Goal: Task Accomplishment & Management: Manage account settings

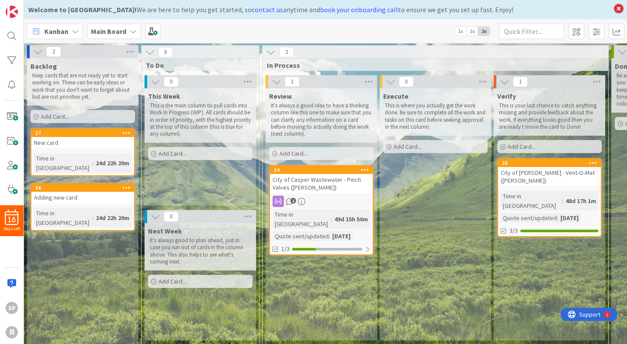
click at [366, 169] on icon at bounding box center [365, 170] width 8 height 6
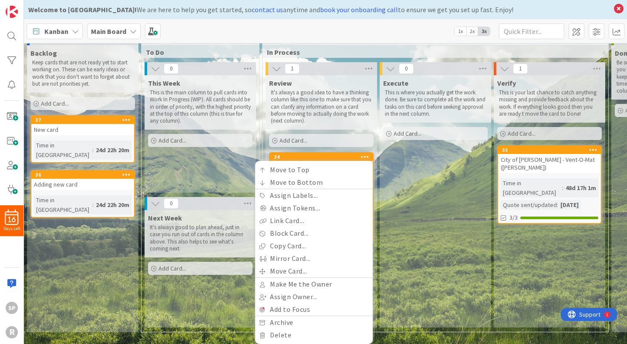
scroll to position [20, 0]
click at [322, 204] on link "Assign Tokens..." at bounding box center [314, 208] width 118 height 13
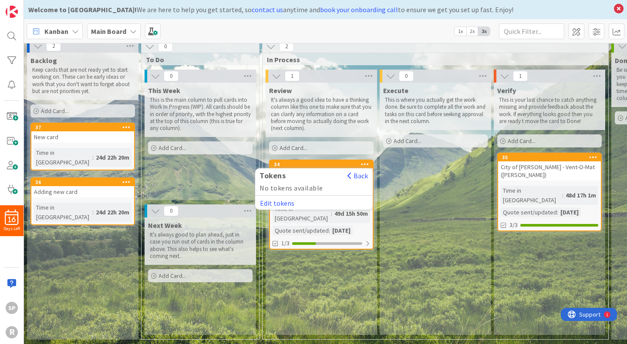
click at [285, 199] on button "Edit tokens" at bounding box center [277, 203] width 35 height 8
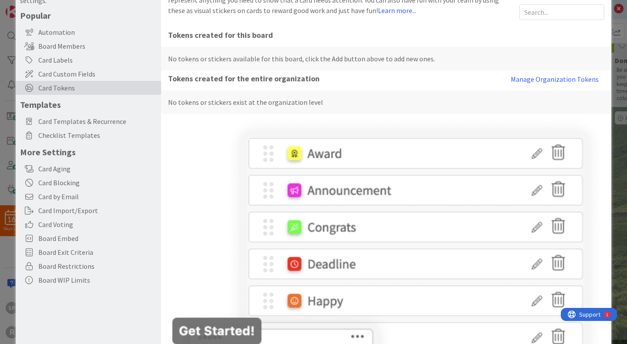
scroll to position [0, 0]
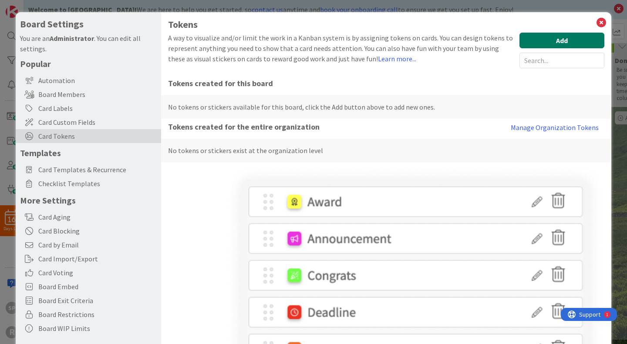
click at [581, 39] on button "Add" at bounding box center [561, 41] width 85 height 16
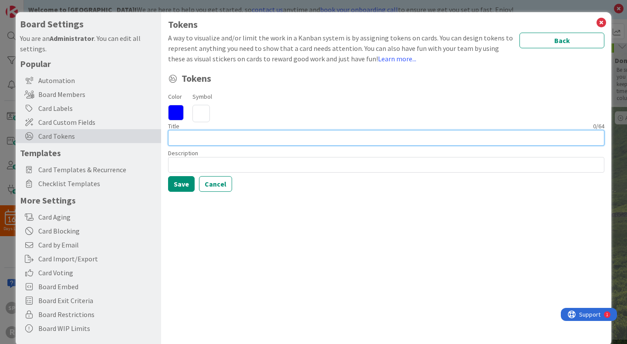
click at [185, 142] on input at bounding box center [386, 138] width 436 height 16
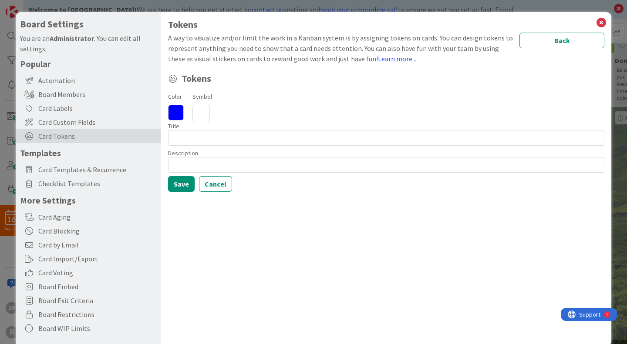
click at [195, 127] on div "Title 0 / 64" at bounding box center [386, 126] width 436 height 8
click at [205, 115] on icon at bounding box center [200, 113] width 17 height 17
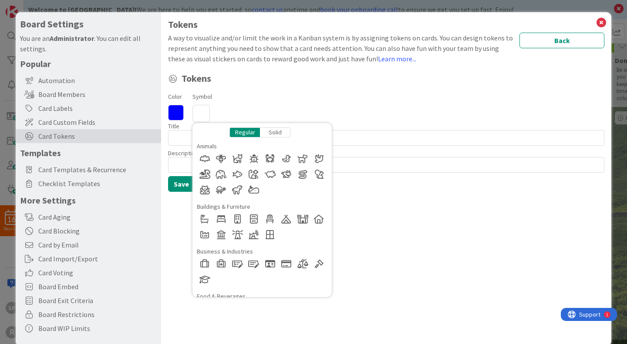
click at [279, 134] on div "Solid" at bounding box center [275, 133] width 30 height 10
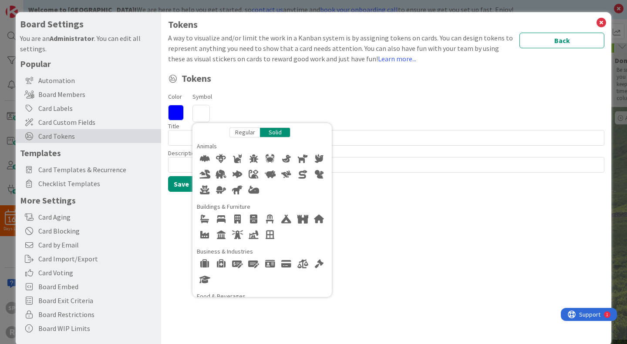
click at [294, 98] on div "Color Symbol Regular Solid Animals Buildings & Furniture Business & Industries …" at bounding box center [386, 106] width 436 height 31
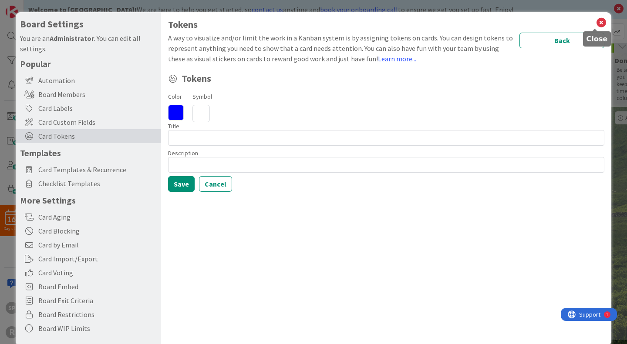
click at [596, 23] on icon at bounding box center [601, 23] width 11 height 12
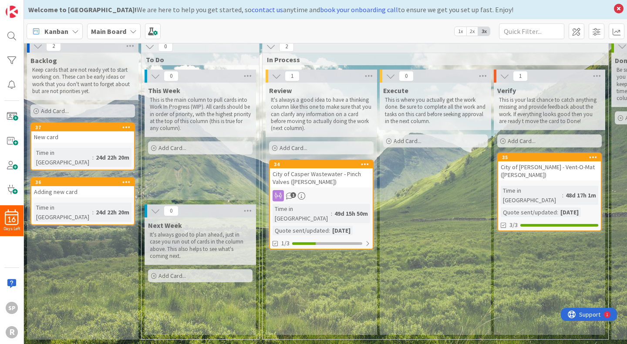
click at [369, 162] on div at bounding box center [365, 165] width 16 height 6
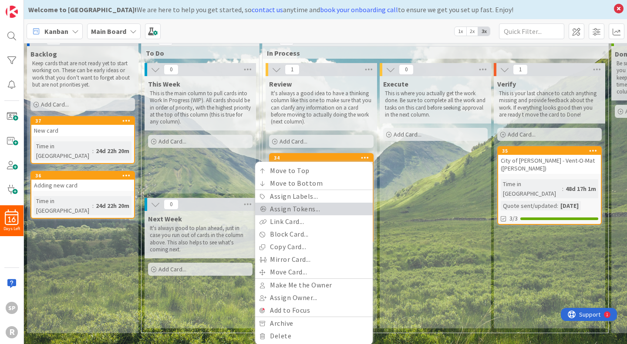
click at [326, 213] on link "Assign Tokens..." at bounding box center [314, 209] width 118 height 13
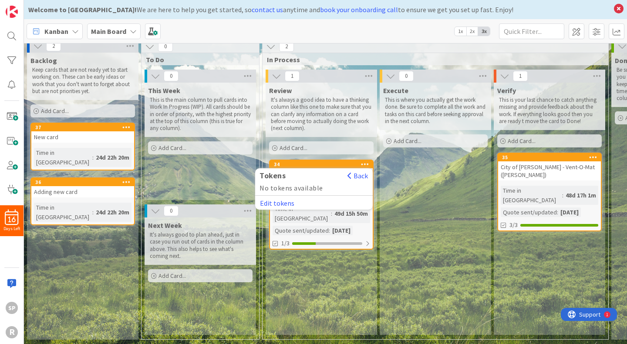
click at [269, 199] on button "Edit tokens" at bounding box center [277, 203] width 35 height 8
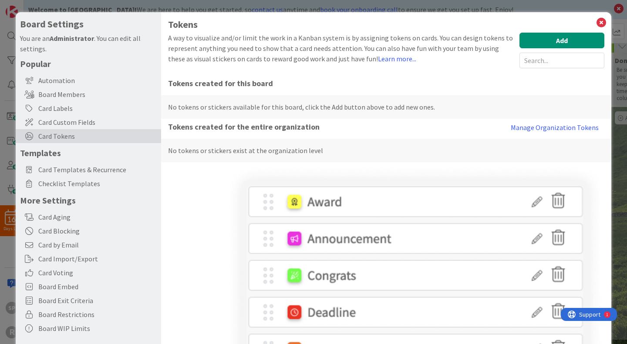
click at [94, 87] on div "Automation" at bounding box center [88, 81] width 145 height 14
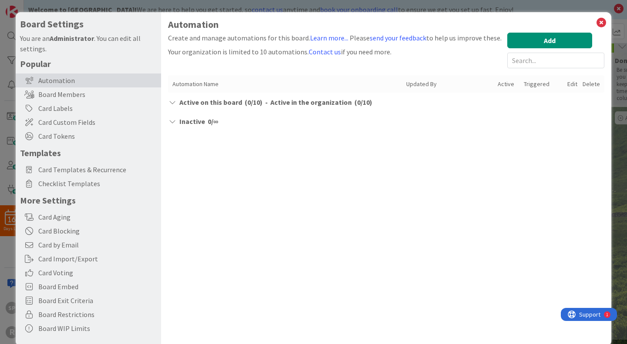
click at [92, 88] on div "Board Members" at bounding box center [88, 95] width 145 height 14
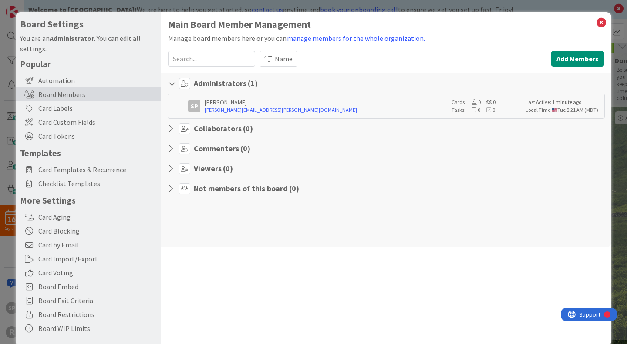
click at [92, 104] on div "Card Labels" at bounding box center [88, 108] width 145 height 14
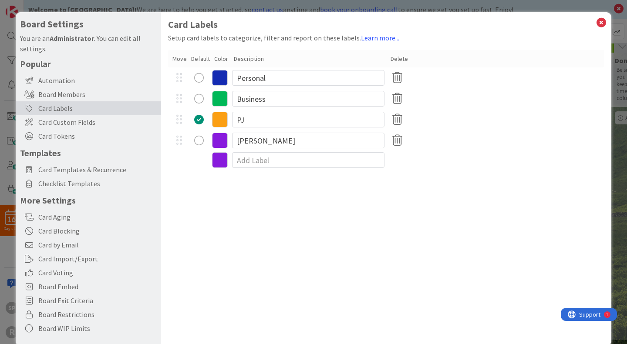
click at [88, 117] on div "Card Custom Fields" at bounding box center [88, 122] width 145 height 14
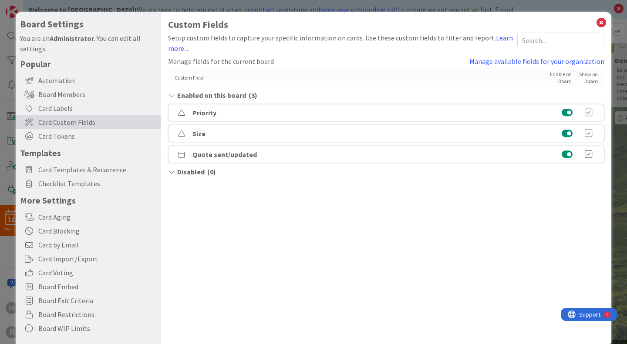
click at [77, 168] on span "Card Templates & Recurrence" at bounding box center [97, 170] width 118 height 10
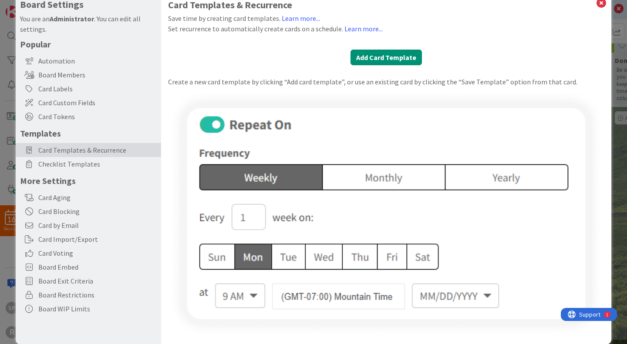
scroll to position [29, 0]
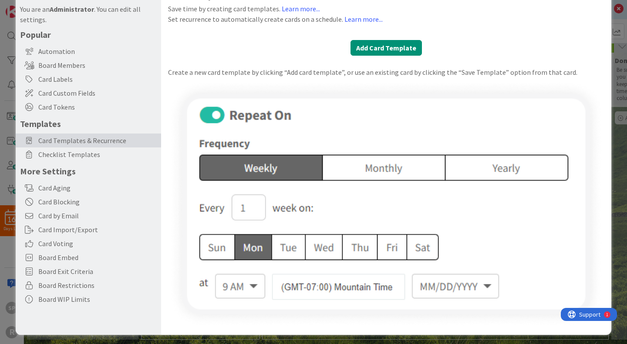
click at [74, 187] on div "Card Aging" at bounding box center [88, 188] width 145 height 14
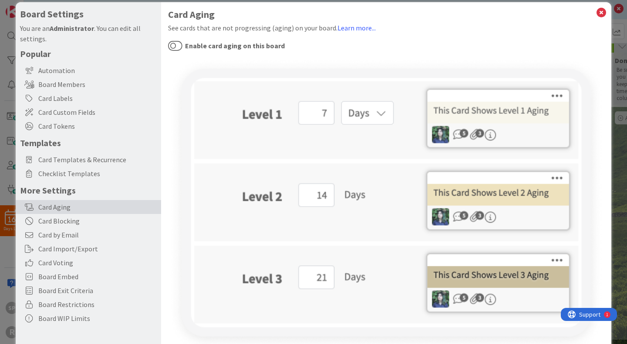
scroll to position [0, 0]
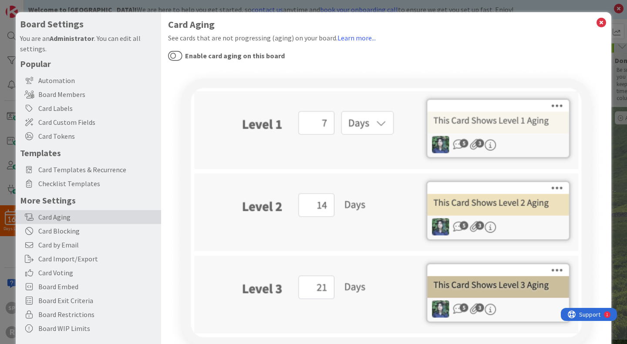
click at [177, 54] on button "Enable card aging on this board" at bounding box center [175, 55] width 14 height 11
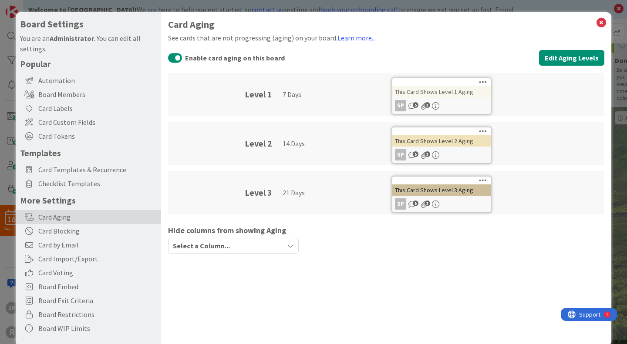
click at [296, 196] on div "21 Days" at bounding box center [332, 193] width 99 height 44
click at [275, 244] on div "Select a Column..." at bounding box center [227, 246] width 113 height 14
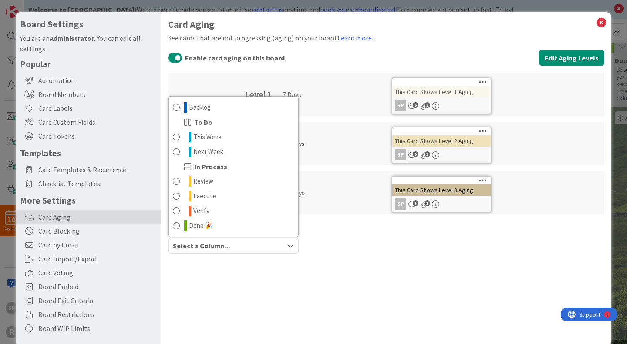
click at [406, 258] on div "Card Aging See cards that are not progressing (aging) on your board. Learn more…" at bounding box center [386, 141] width 436 height 244
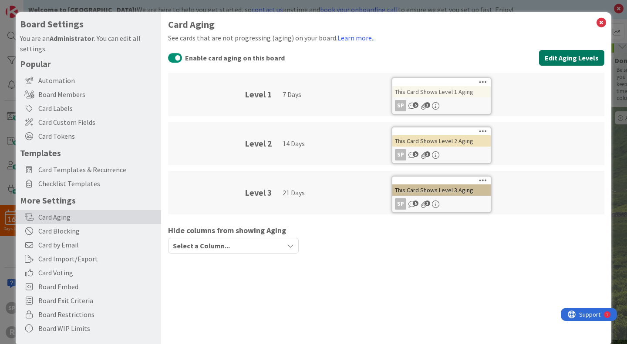
click at [557, 59] on button "Edit Aging Levels" at bounding box center [571, 58] width 65 height 16
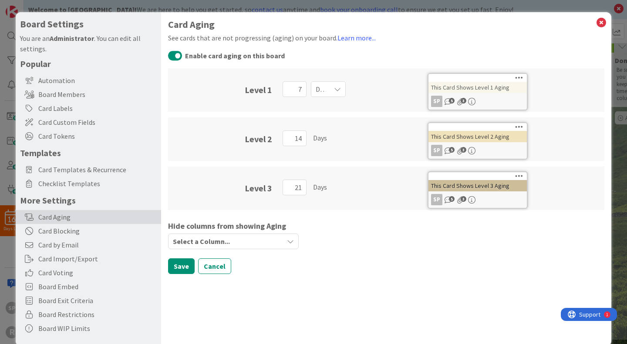
click at [495, 140] on div "This Card Shows Level 2 Aging" at bounding box center [477, 136] width 98 height 11
click at [102, 232] on div "Card Blocking" at bounding box center [88, 231] width 145 height 14
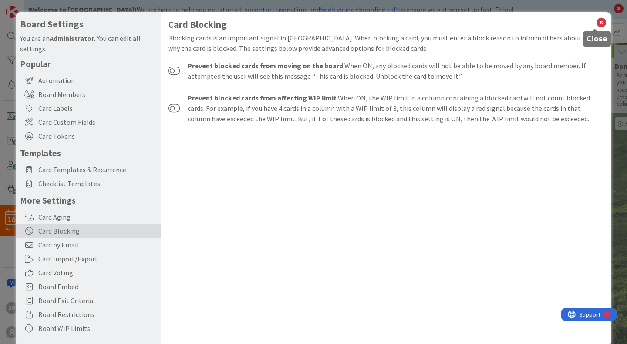
click at [596, 23] on icon at bounding box center [601, 23] width 11 height 12
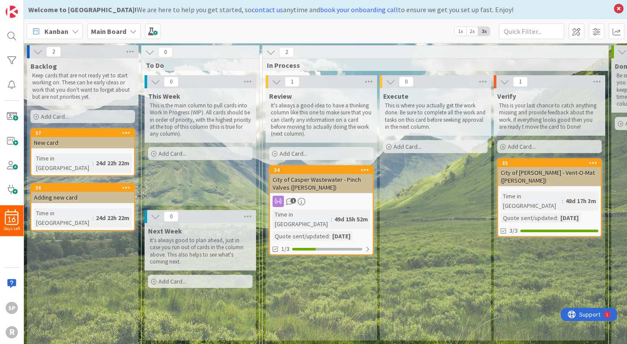
click at [346, 183] on div "City of Casper Wastewater - Pinch Valves ([PERSON_NAME])" at bounding box center [321, 183] width 103 height 19
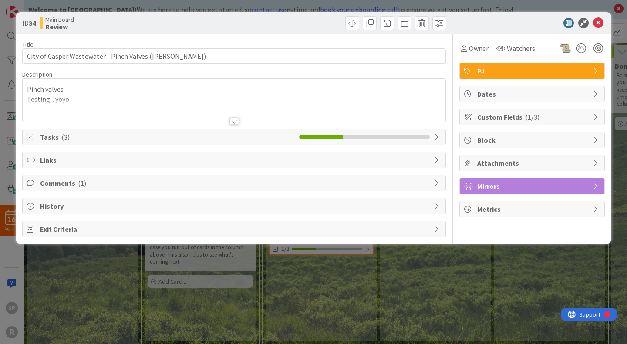
click at [391, 264] on div "ID 34 Main Board Review Title 54 / 128 City of Casper Wastewater - Pinch Valves…" at bounding box center [313, 172] width 627 height 344
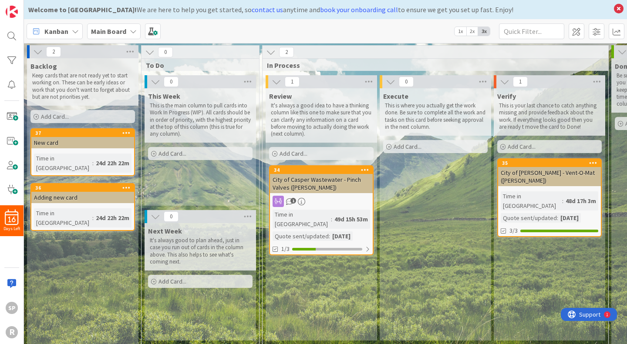
click at [363, 189] on div "City of Casper Wastewater - Pinch Valves ([PERSON_NAME])" at bounding box center [321, 183] width 103 height 19
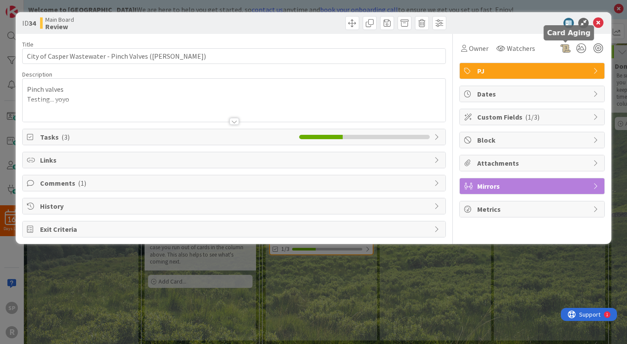
click at [567, 47] on div at bounding box center [565, 48] width 10 height 10
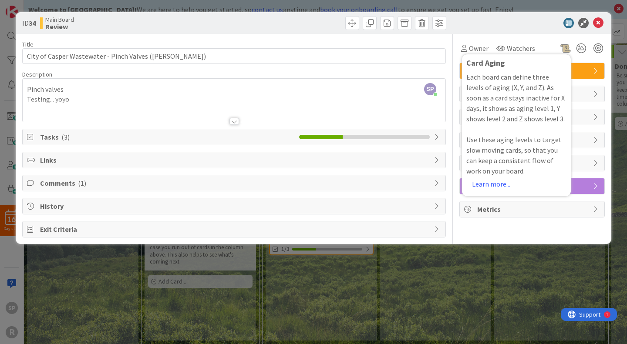
click at [510, 226] on div "Owner Watchers Card Aging Each board can define three levels of aging (X, Y, an…" at bounding box center [531, 136] width 145 height 204
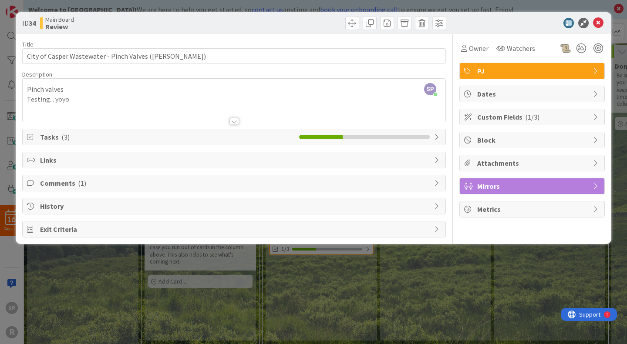
click at [231, 145] on div "Tasks ( 3 )" at bounding box center [234, 137] width 423 height 16
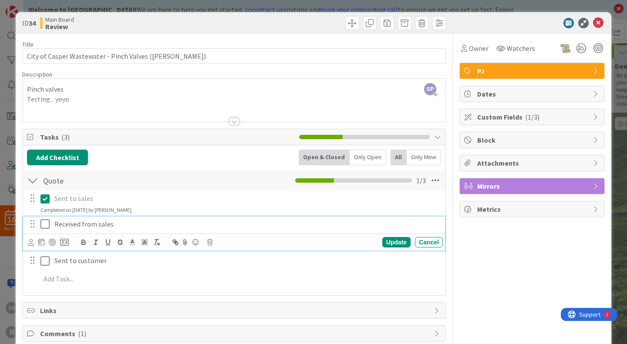
click at [44, 223] on icon at bounding box center [44, 224] width 9 height 10
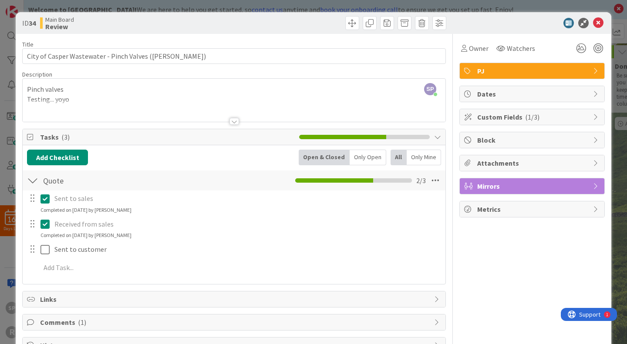
click at [528, 19] on div at bounding box center [528, 23] width 154 height 10
click at [47, 226] on icon at bounding box center [44, 224] width 9 height 10
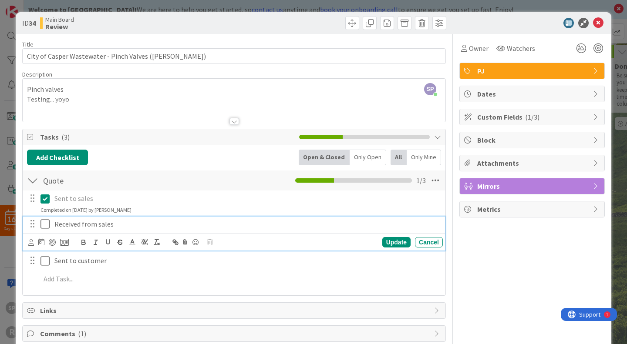
click at [47, 222] on icon at bounding box center [44, 224] width 9 height 10
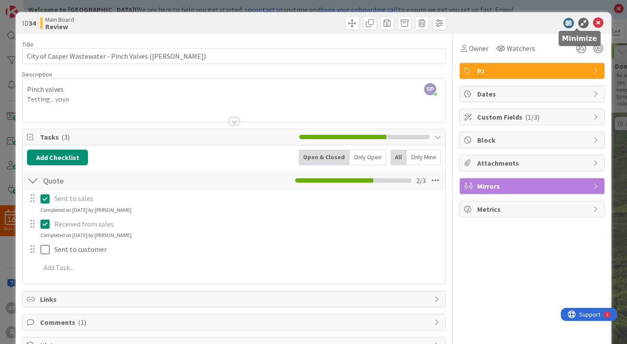
click at [580, 23] on icon at bounding box center [583, 23] width 10 height 10
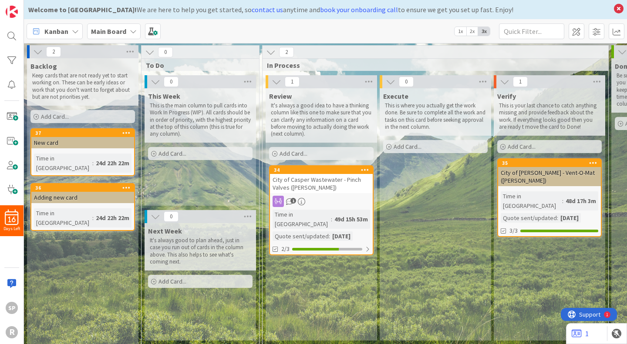
click at [576, 331] on icon at bounding box center [577, 334] width 10 height 9
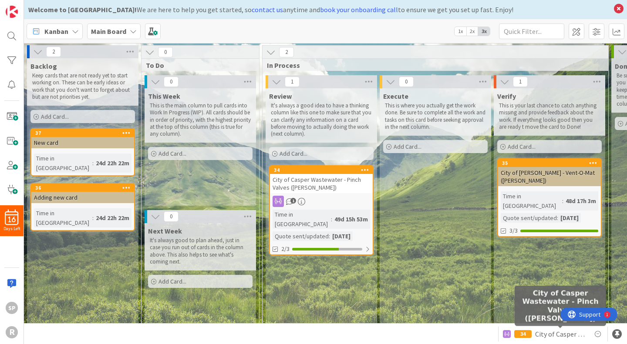
click at [544, 335] on span "City of Casper Wastewater - Pinch Valves ([PERSON_NAME])" at bounding box center [560, 334] width 51 height 10
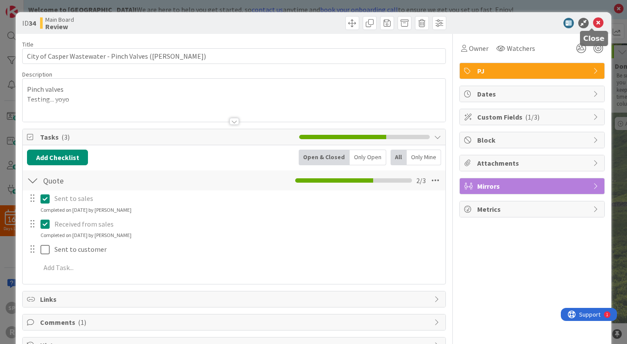
click at [593, 25] on icon at bounding box center [598, 23] width 10 height 10
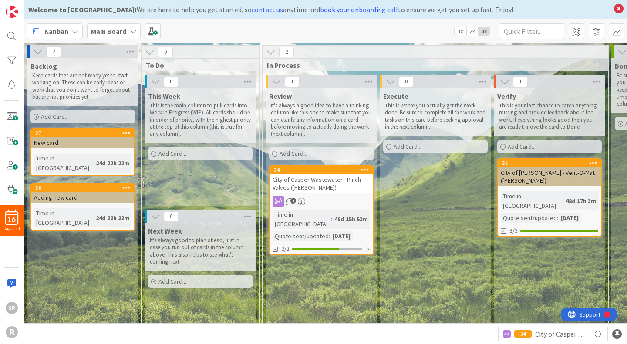
click at [596, 333] on icon at bounding box center [598, 334] width 10 height 10
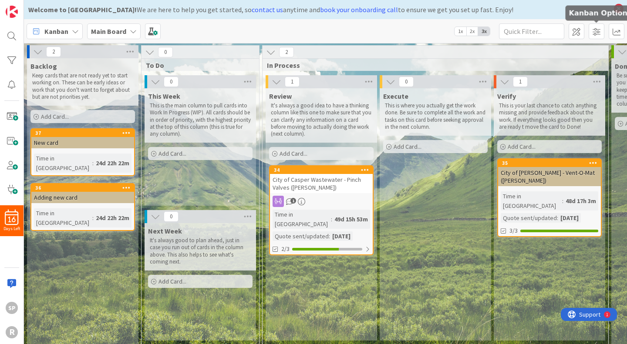
click at [601, 32] on span at bounding box center [597, 32] width 16 height 16
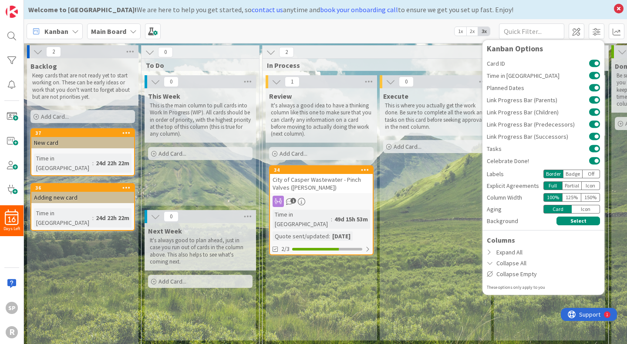
click at [596, 63] on button at bounding box center [594, 63] width 11 height 7
click at [583, 31] on span at bounding box center [577, 32] width 16 height 16
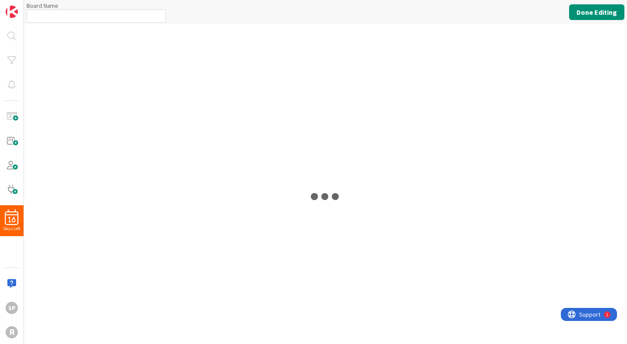
type input "Main Board"
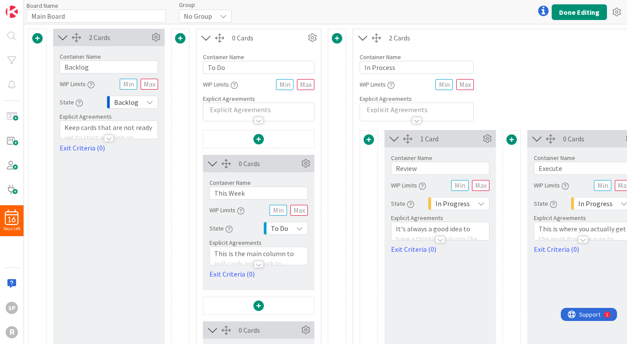
click at [314, 39] on icon at bounding box center [312, 37] width 13 height 13
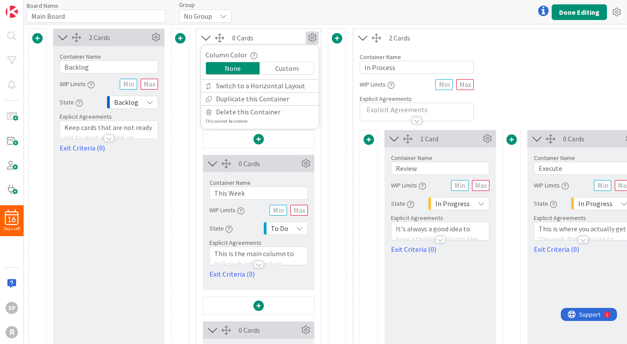
click at [314, 39] on icon at bounding box center [312, 37] width 13 height 13
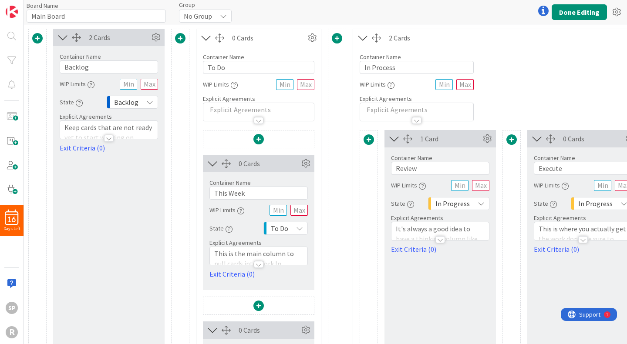
click at [613, 12] on icon at bounding box center [617, 12] width 16 height 16
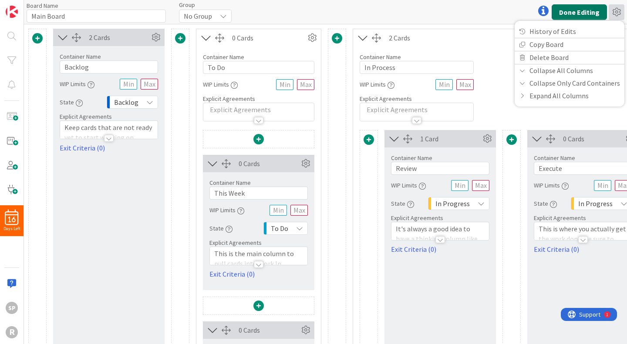
click at [588, 9] on button "Done Editing" at bounding box center [579, 12] width 55 height 16
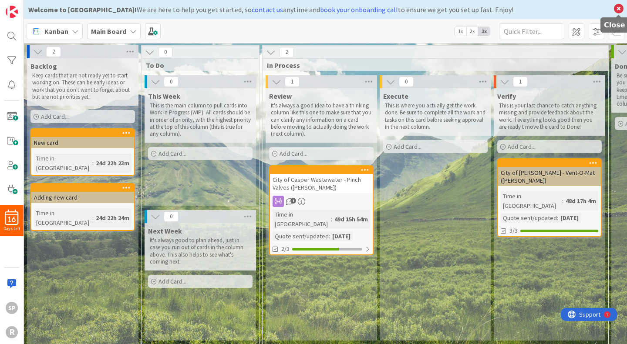
click at [616, 5] on icon at bounding box center [618, 9] width 11 height 12
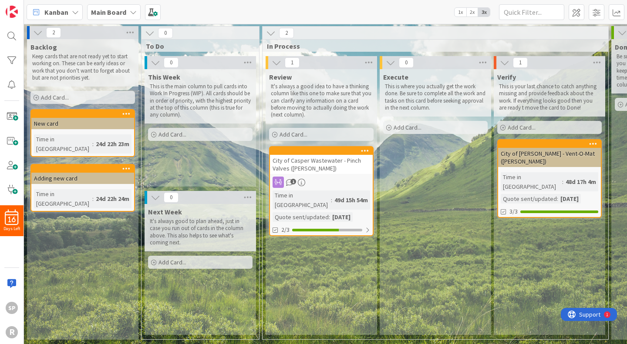
click at [332, 197] on div "49d 15h 54m" at bounding box center [351, 200] width 38 height 10
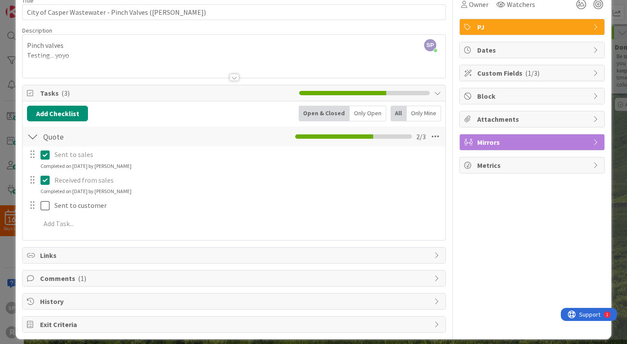
scroll to position [40, 0]
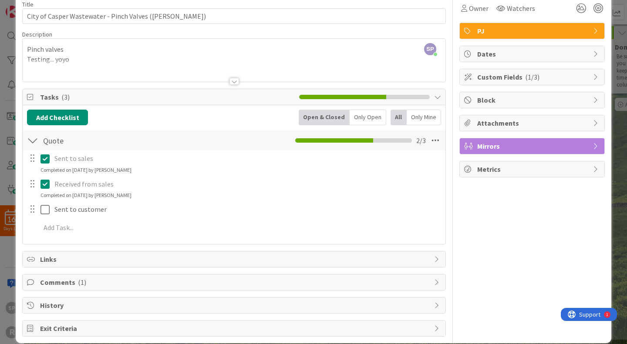
click at [554, 60] on div "Dates" at bounding box center [532, 54] width 145 height 16
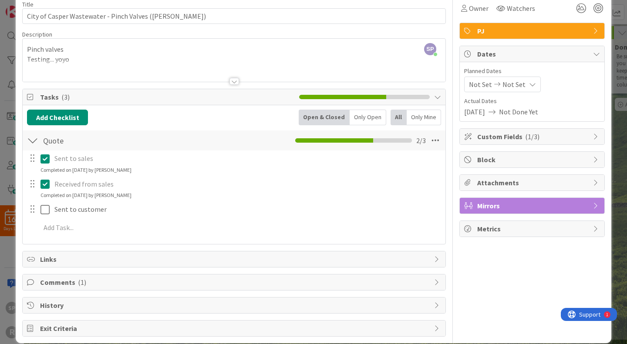
click at [555, 57] on span "Dates" at bounding box center [532, 54] width 111 height 10
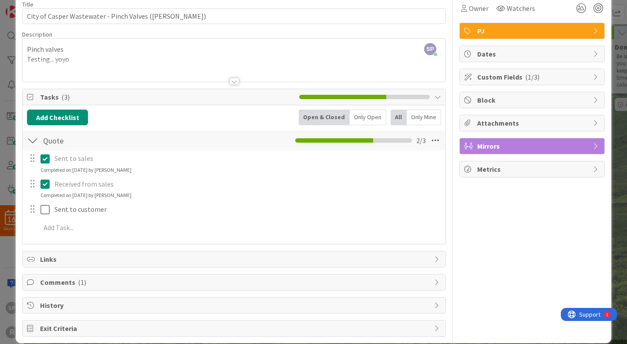
click at [556, 175] on div "Metrics" at bounding box center [532, 170] width 145 height 16
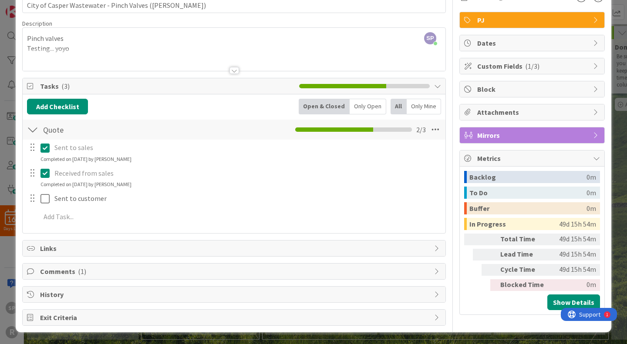
scroll to position [51, 0]
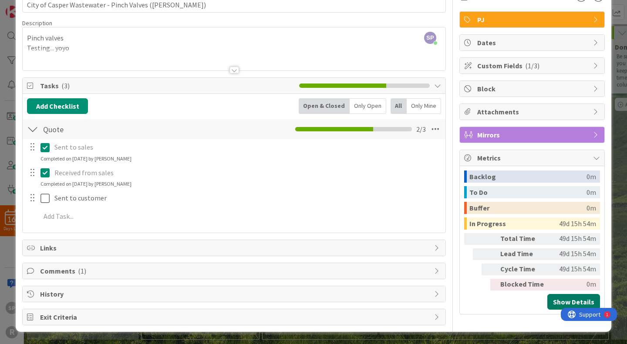
click at [564, 297] on button "Show Details" at bounding box center [573, 302] width 53 height 16
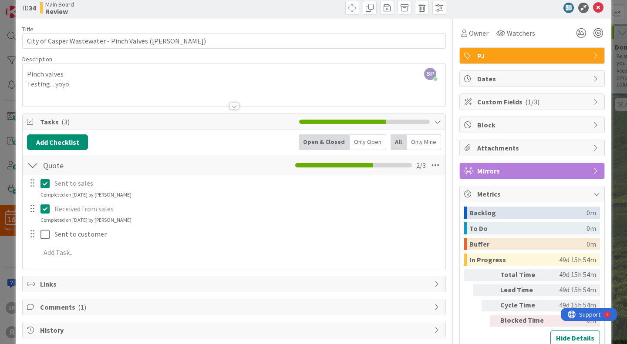
scroll to position [0, 0]
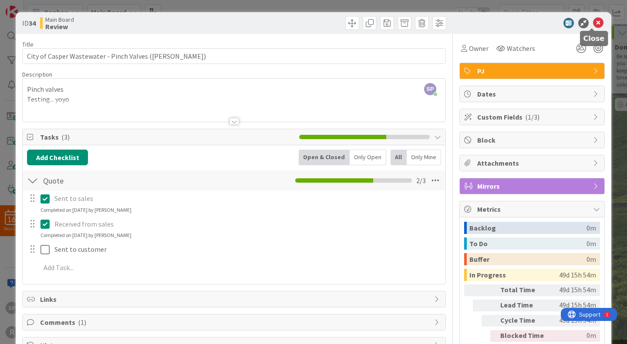
click at [594, 23] on icon at bounding box center [598, 23] width 10 height 10
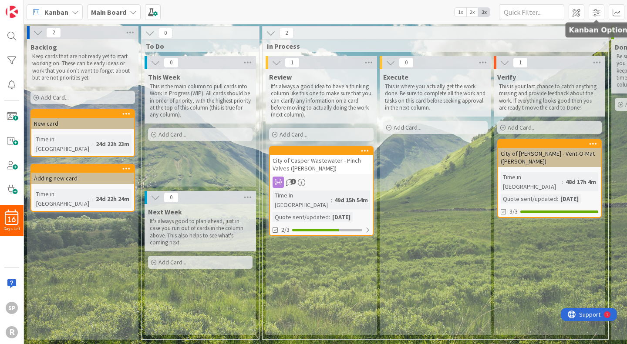
click at [596, 13] on span at bounding box center [597, 12] width 16 height 16
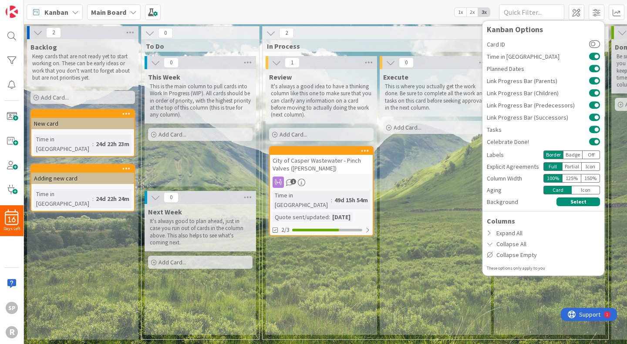
click at [570, 55] on span "Time in [GEOGRAPHIC_DATA]" at bounding box center [538, 57] width 102 height 6
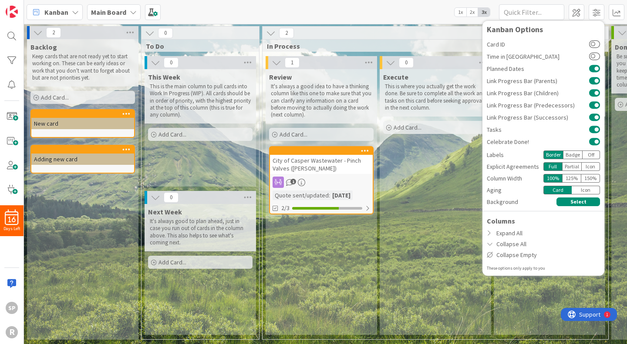
click at [570, 55] on span "Time in [GEOGRAPHIC_DATA]" at bounding box center [538, 57] width 102 height 6
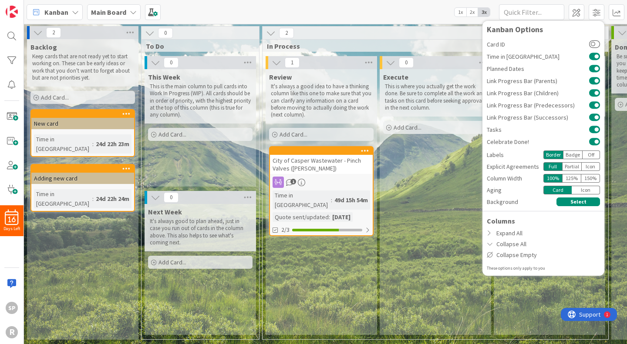
click at [570, 55] on span "Time in [GEOGRAPHIC_DATA]" at bounding box center [538, 57] width 102 height 6
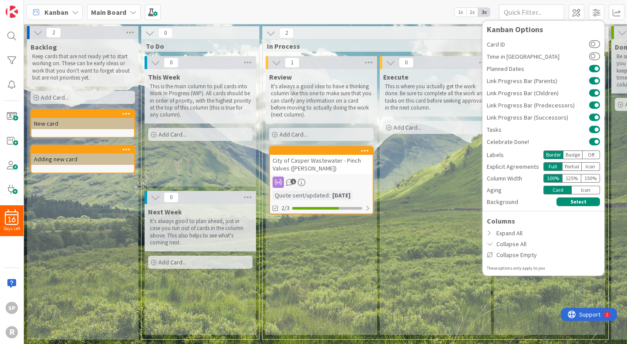
click at [570, 55] on span "Time in [GEOGRAPHIC_DATA]" at bounding box center [538, 57] width 102 height 6
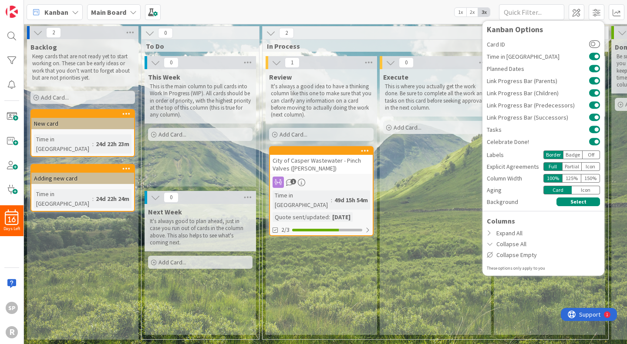
click at [589, 57] on span "Time in [GEOGRAPHIC_DATA]" at bounding box center [538, 57] width 102 height 6
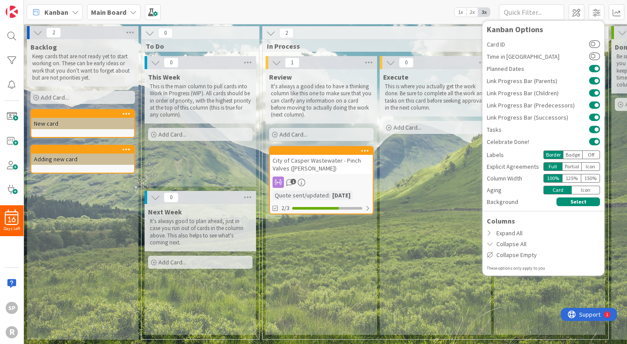
click at [589, 57] on span "Time in [GEOGRAPHIC_DATA]" at bounding box center [538, 57] width 102 height 6
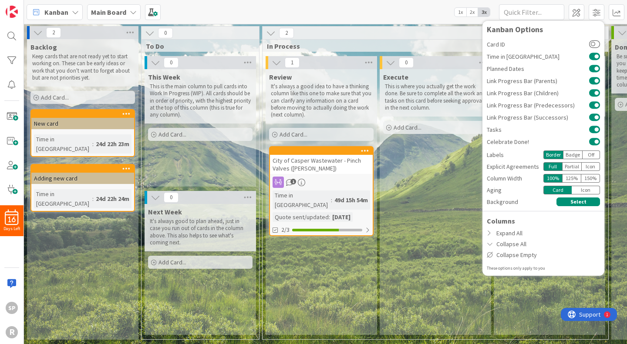
click at [419, 271] on div "Execute This is where you actually get the work done. Be sure to complete all t…" at bounding box center [435, 202] width 111 height 266
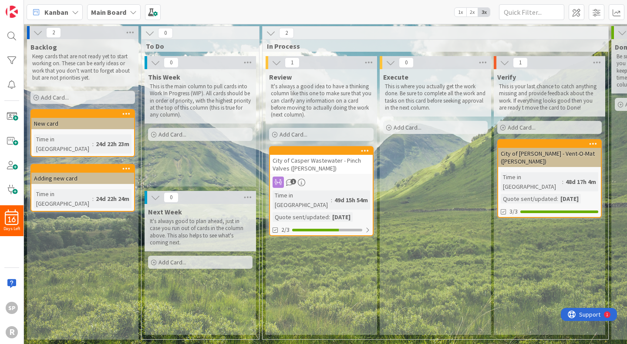
click at [421, 268] on div "Execute This is where you actually get the work done. Be sure to complete all t…" at bounding box center [435, 202] width 111 height 266
